Goal: Task Accomplishment & Management: Use online tool/utility

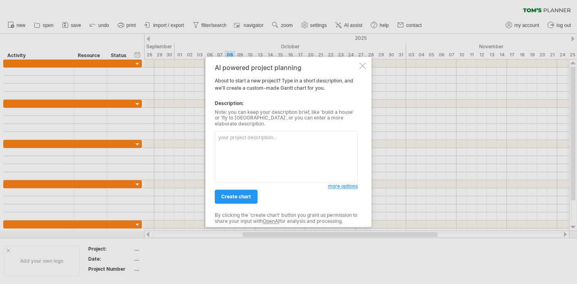
type textarea "m"
type textarea "Make a project [PERSON_NAME] chart for the golden dome."
click at [253, 187] on div "create chart" at bounding box center [271, 193] width 113 height 21
click at [252, 195] on link "create chart" at bounding box center [236, 197] width 43 height 14
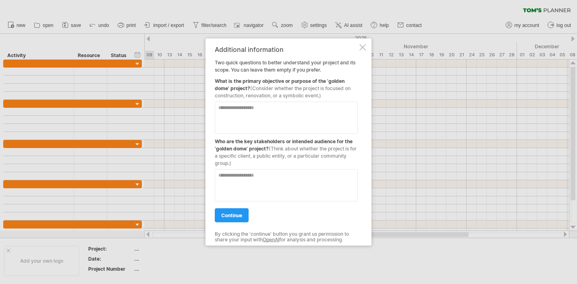
click at [257, 112] on textarea at bounding box center [286, 118] width 143 height 32
type textarea "*"
click at [290, 116] on textarea "*" at bounding box center [286, 118] width 143 height 32
paste textarea "**********"
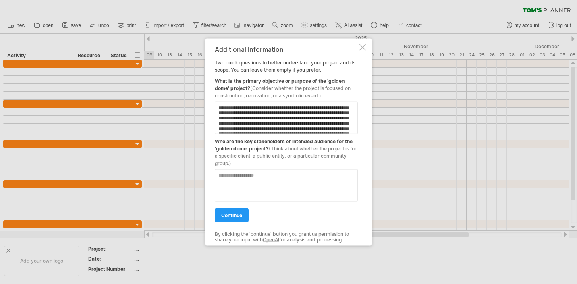
scroll to position [13, 0]
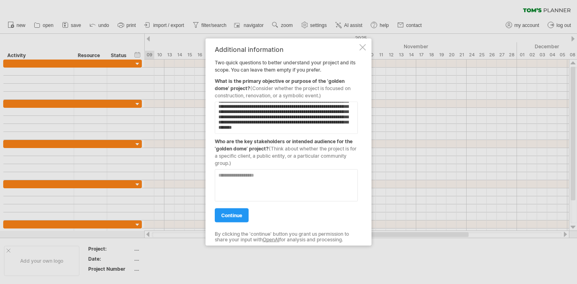
type textarea "**********"
click at [283, 186] on textarea at bounding box center [286, 186] width 143 height 32
paste textarea "**********"
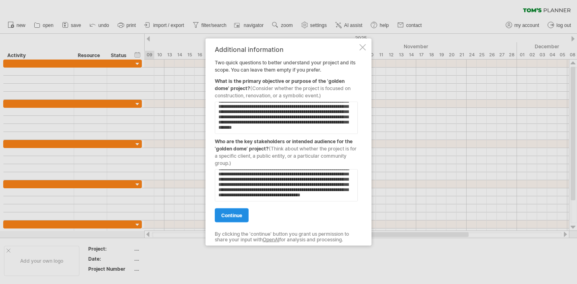
type textarea "**********"
click at [233, 222] on link "continue" at bounding box center [232, 216] width 34 height 14
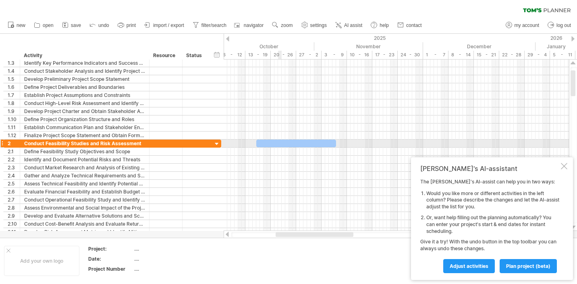
click at [277, 146] on div at bounding box center [296, 144] width 80 height 8
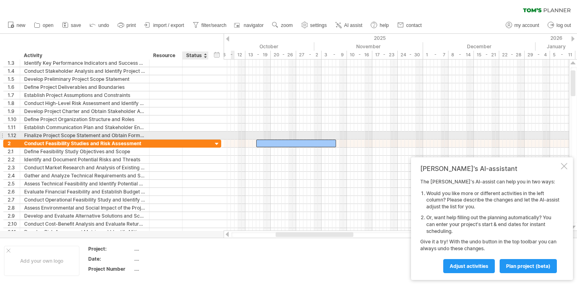
click at [205, 134] on div at bounding box center [207, 136] width 4 height 8
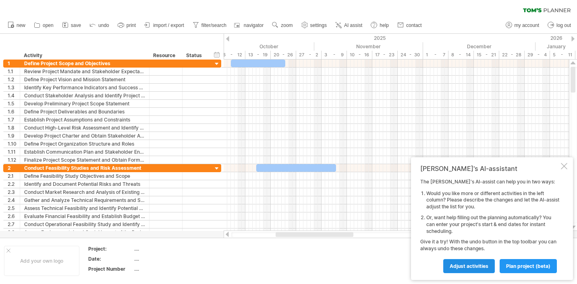
click at [468, 270] on link "Adjust activities" at bounding box center [469, 266] width 52 height 14
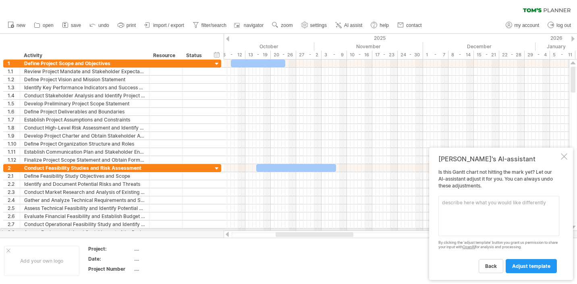
click at [503, 218] on textarea at bounding box center [498, 216] width 121 height 40
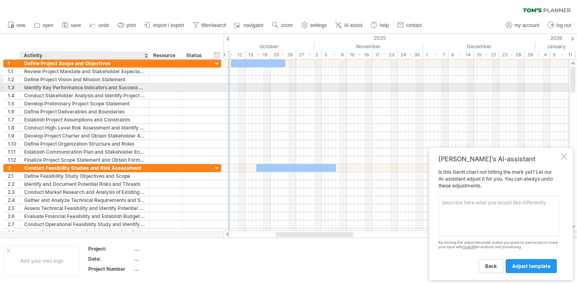
click at [95, 82] on div "Define Project Vision and Mission Statement" at bounding box center [84, 80] width 121 height 8
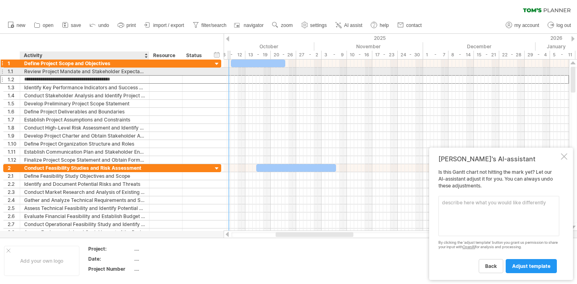
click at [93, 66] on div "Define Project Scope and Objectives" at bounding box center [84, 64] width 121 height 8
click at [111, 68] on div "Review Project Mandate and Stakeholder Expectations" at bounding box center [84, 72] width 121 height 8
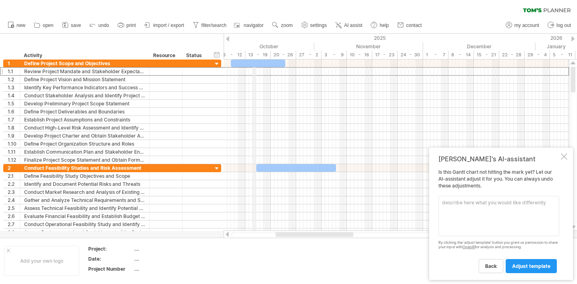
click at [254, 56] on div "13 - 19" at bounding box center [257, 55] width 25 height 8
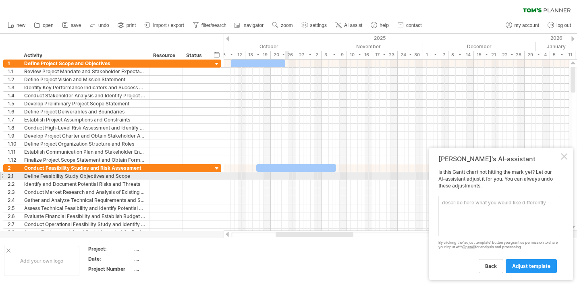
click at [286, 174] on div at bounding box center [395, 176] width 345 height 8
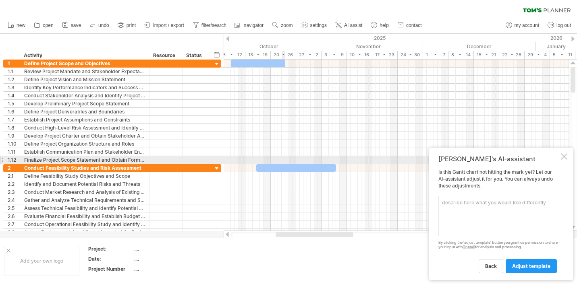
click at [283, 159] on div at bounding box center [395, 160] width 345 height 8
click at [283, 167] on div at bounding box center [296, 168] width 80 height 8
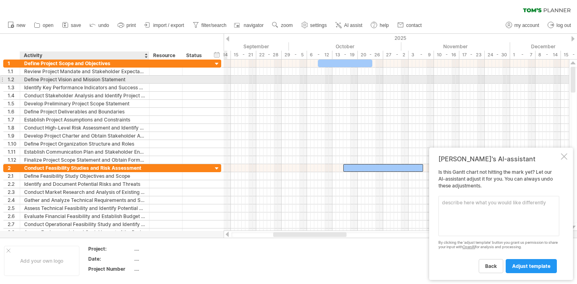
click at [136, 76] on div "**********" at bounding box center [112, 80] width 218 height 8
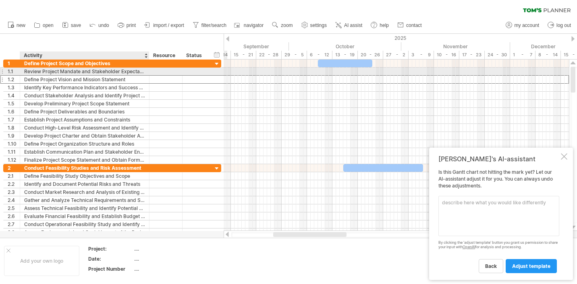
click at [129, 74] on div "Review Project Mandate and Stakeholder Expectations" at bounding box center [84, 72] width 121 height 8
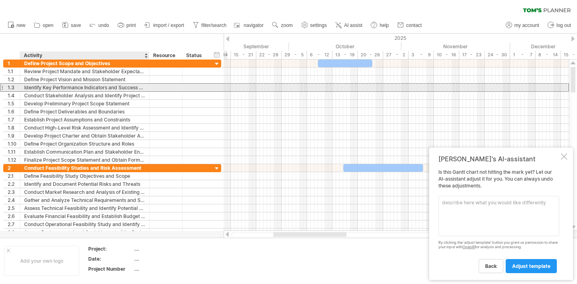
click at [127, 91] on div "Identify Key Performance Indicators and Success Metrics" at bounding box center [84, 88] width 121 height 8
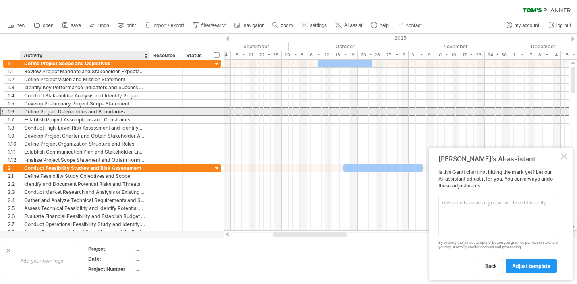
click at [120, 112] on div "Define Project Deliverables and Boundaries" at bounding box center [84, 112] width 121 height 8
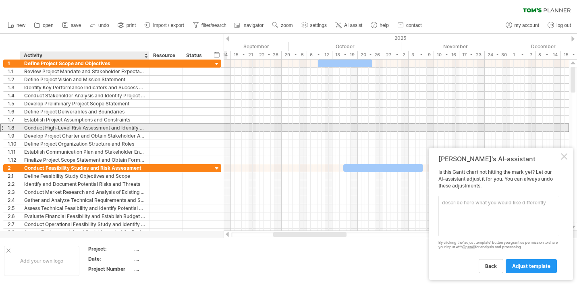
click at [119, 130] on div "Conduct High-Level Risk Assessment and Identify Mitigation Strategies" at bounding box center [84, 128] width 121 height 8
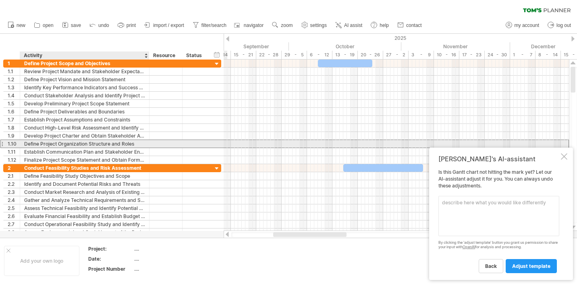
click at [116, 144] on div "Define Project Organization Structure and Roles" at bounding box center [84, 144] width 121 height 8
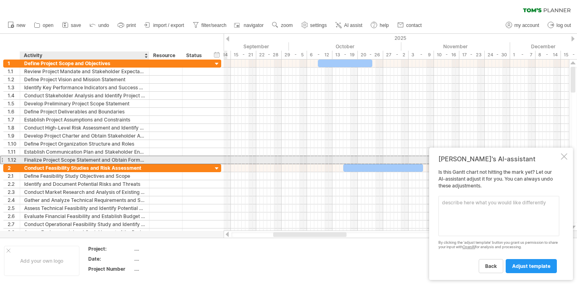
click at [119, 158] on div "Finalize Project Scope Statement and Obtain Formal Approval" at bounding box center [84, 160] width 121 height 8
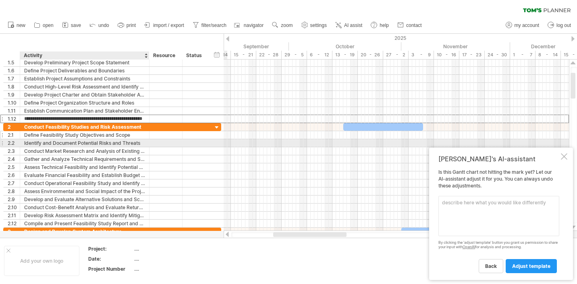
click at [101, 137] on div "Define Feasibility Study Objectives and Scope" at bounding box center [84, 135] width 121 height 8
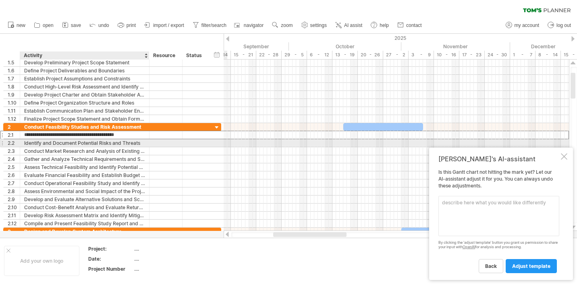
click at [102, 143] on div "Identify and Document Potential Risks and Threats" at bounding box center [84, 143] width 121 height 8
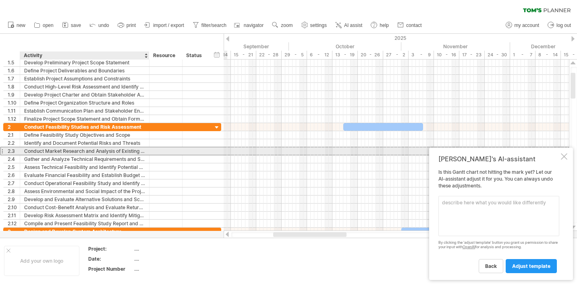
click at [101, 153] on div "Conduct Market Research and Analysis of Existing Systems" at bounding box center [84, 151] width 121 height 8
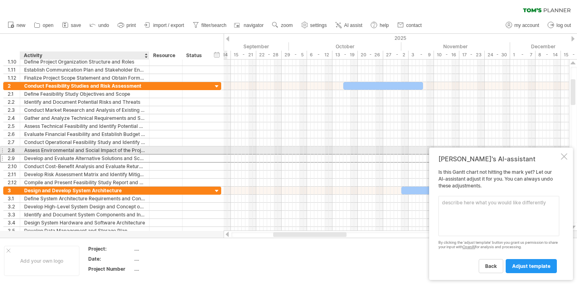
click at [99, 155] on div "Develop and Evaluate Alternative Solutions and Scenarios" at bounding box center [84, 159] width 121 height 8
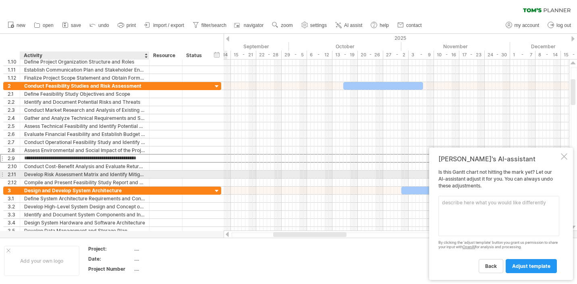
click at [97, 173] on div "Develop Risk Assessment Matrix and Identify Mitigation Strategies" at bounding box center [84, 175] width 121 height 8
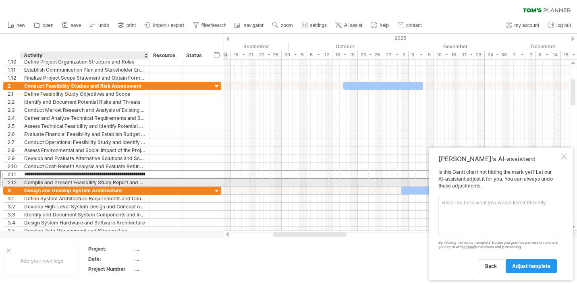
click at [97, 180] on div "Compile and Present Feasibility Study Report and Recommendations" at bounding box center [84, 183] width 121 height 8
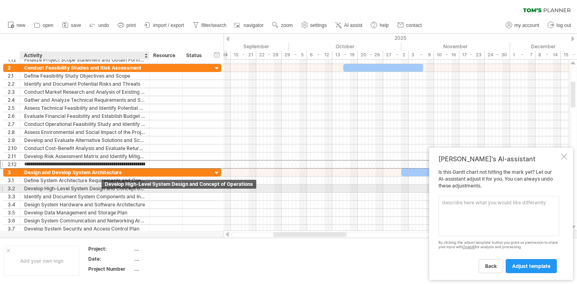
click at [99, 187] on div "Develop High-Level System Design and Concept of Operations" at bounding box center [84, 189] width 121 height 8
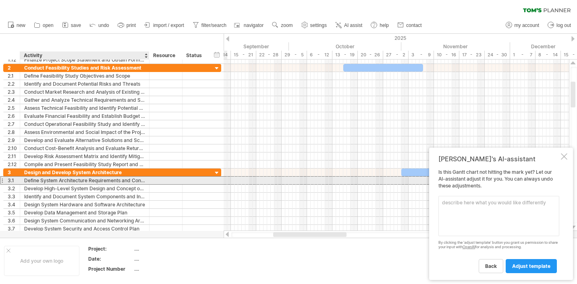
click at [97, 178] on div "Define System Architecture Requirements and Constraints" at bounding box center [84, 181] width 121 height 8
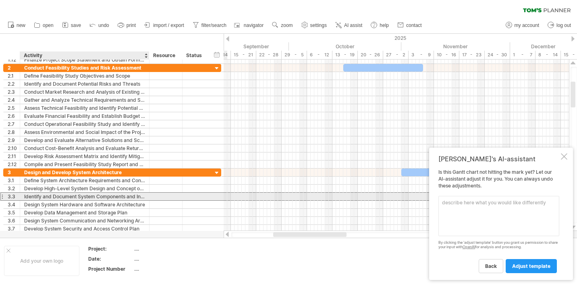
click at [97, 196] on div "Identify and Document System Components and Interfaces" at bounding box center [84, 197] width 121 height 8
type input "**********"
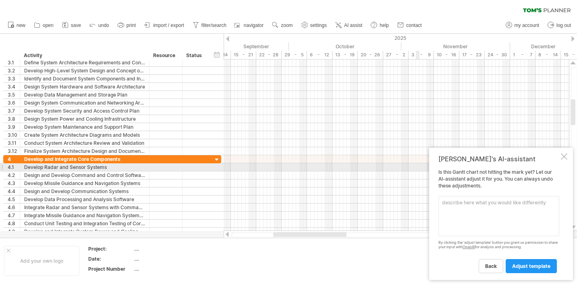
click at [570, 166] on div "[PERSON_NAME]'s AI-assistant Is this [PERSON_NAME] chart not hitting the mark y…" at bounding box center [501, 214] width 144 height 132
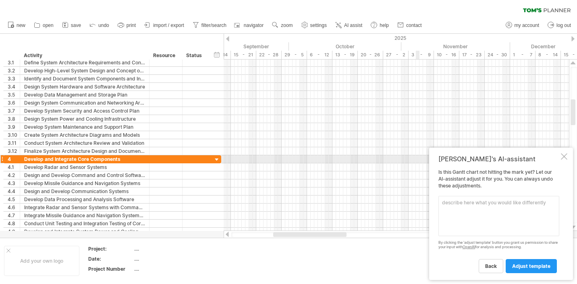
click at [565, 150] on div "[PERSON_NAME]'s AI-assistant Is this [PERSON_NAME] chart not hitting the mark y…" at bounding box center [501, 214] width 144 height 132
click at [565, 163] on div "[PERSON_NAME]'s AI-assistant Is this [PERSON_NAME] chart not hitting the mark y…" at bounding box center [501, 214] width 144 height 132
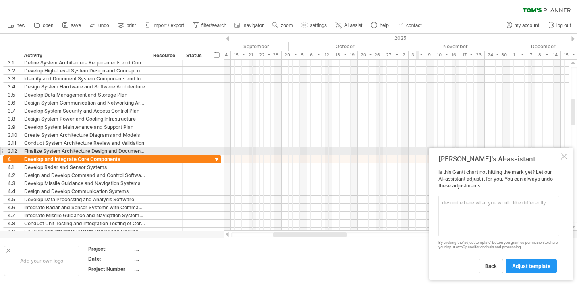
click at [564, 155] on div at bounding box center [564, 156] width 6 height 6
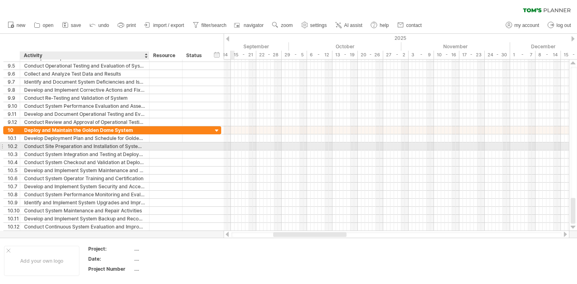
click at [128, 144] on div "Conduct Site Preparation and Installation of System Components" at bounding box center [84, 147] width 121 height 8
click at [130, 139] on div "Develop Deployment Plan and Schedule for Golden Dome System" at bounding box center [84, 138] width 121 height 8
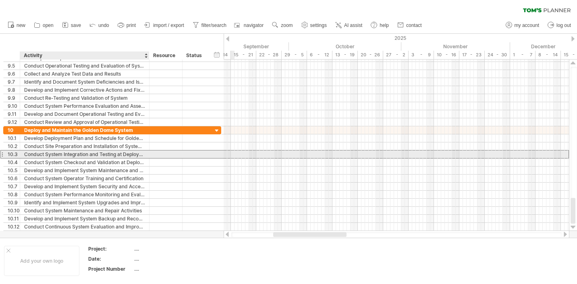
click at [129, 153] on div "Conduct System Integration and Testing at Deployment Site" at bounding box center [84, 155] width 121 height 8
click at [130, 152] on input "**********" at bounding box center [84, 155] width 121 height 8
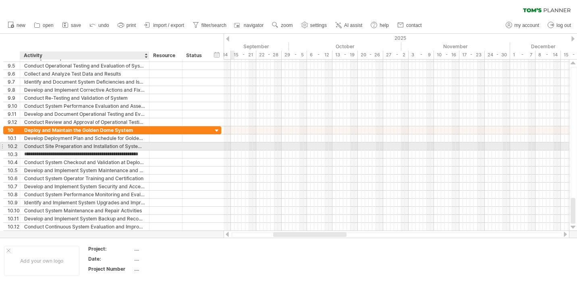
click at [133, 148] on div "Conduct Site Preparation and Installation of System Components" at bounding box center [84, 147] width 121 height 8
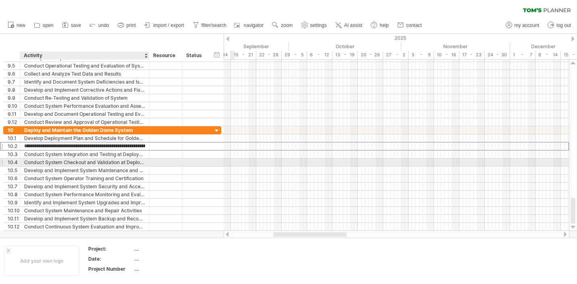
click at [130, 165] on div "Conduct System Checkout and Validation at Deployment Site" at bounding box center [84, 163] width 121 height 8
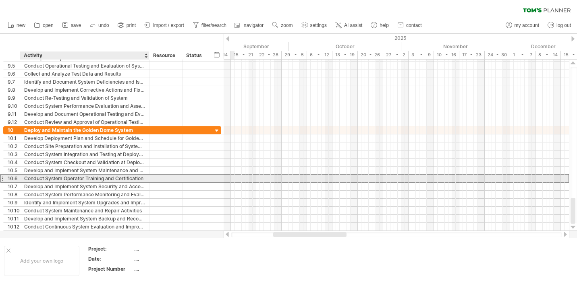
click at [130, 176] on div "Conduct System Operator Training and Certification" at bounding box center [84, 179] width 121 height 8
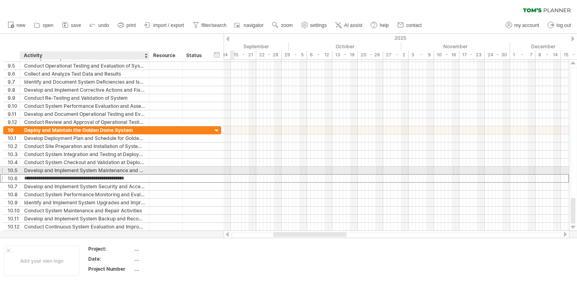
click at [131, 173] on div "Develop and Implement System Maintenance and Support Plan" at bounding box center [84, 171] width 121 height 8
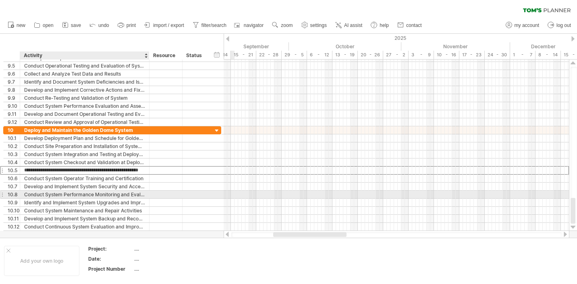
click at [131, 194] on div "Conduct System Performance Monitoring and Evaluation" at bounding box center [84, 195] width 121 height 8
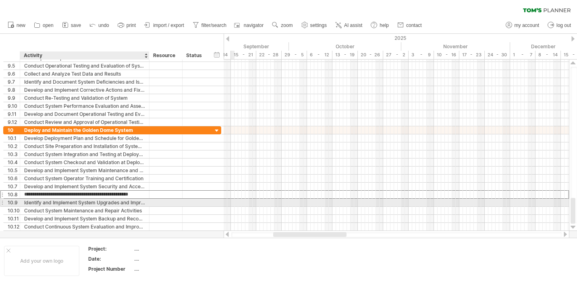
click at [132, 204] on div "Identify and Implement System Upgrades and Improvements" at bounding box center [84, 203] width 121 height 8
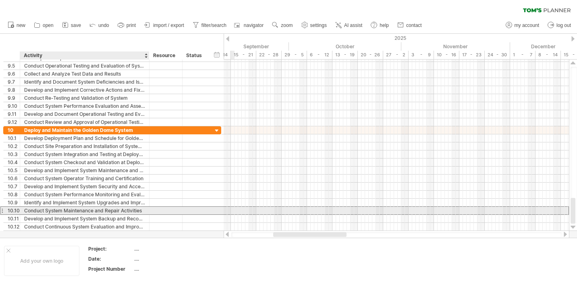
click at [132, 211] on div "Conduct System Maintenance and Repair Activities" at bounding box center [84, 211] width 121 height 8
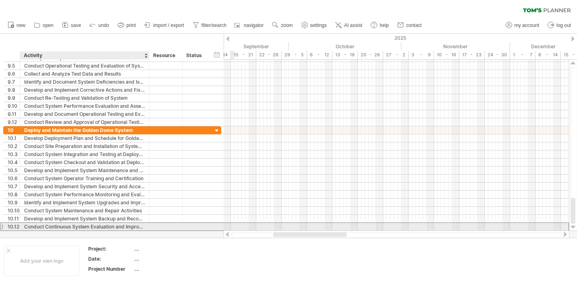
click at [132, 225] on div "Conduct Continuous System Evaluation and Improvement" at bounding box center [84, 227] width 121 height 8
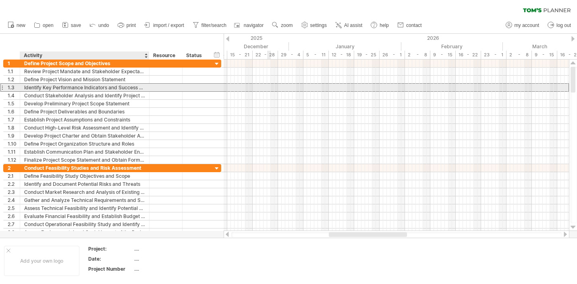
click at [81, 90] on div "Identify Key Performance Indicators and Success Metrics" at bounding box center [84, 88] width 121 height 8
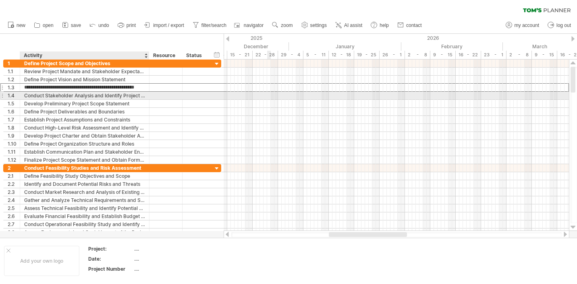
click at [83, 98] on div "Conduct Stakeholder Analysis and Identify Project Team Members" at bounding box center [84, 96] width 121 height 8
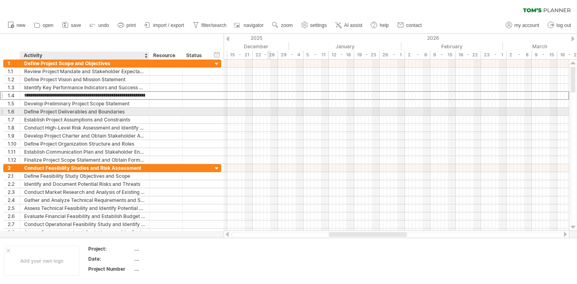
click at [91, 110] on div "Define Project Deliverables and Boundaries" at bounding box center [84, 112] width 121 height 8
click at [92, 114] on input "**********" at bounding box center [84, 112] width 121 height 8
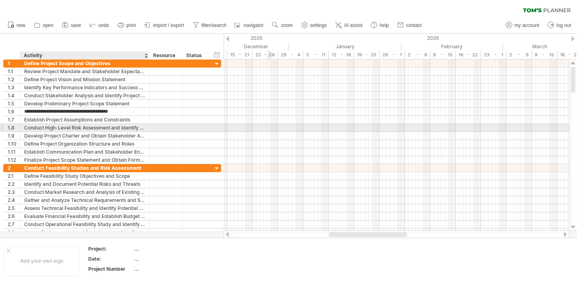
click at [92, 128] on div "Conduct High-Level Risk Assessment and Identify Mitigation Strategies" at bounding box center [84, 128] width 121 height 8
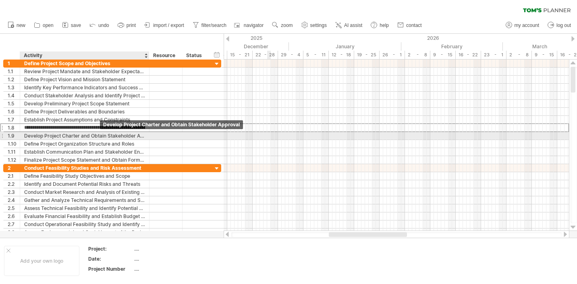
click at [103, 134] on div "Develop Project Charter and Obtain Stakeholder Approval" at bounding box center [84, 136] width 121 height 8
